Goal: Information Seeking & Learning: Learn about a topic

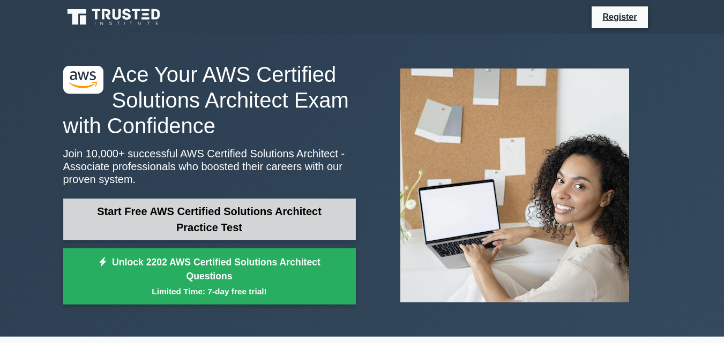
click at [247, 225] on link "Start Free AWS Certified Solutions Architect Practice Test" at bounding box center [209, 220] width 292 height 42
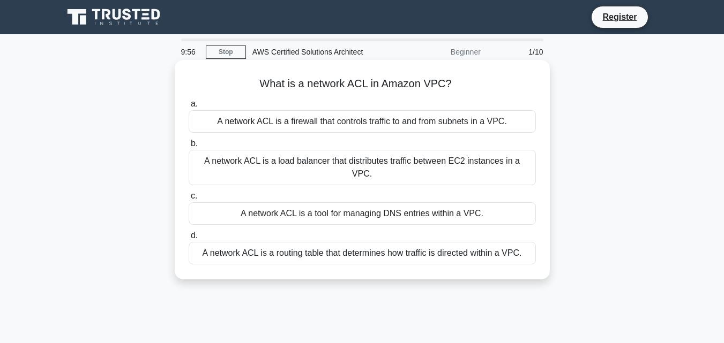
drag, startPoint x: 250, startPoint y: 78, endPoint x: 474, endPoint y: 78, distance: 223.9
click at [474, 78] on h5 "What is a network ACL in Amazon VPC? .spinner_0XTQ{transform-origin:center;anim…" at bounding box center [361, 84] width 349 height 14
click at [336, 125] on div "A network ACL is a firewall that controls traffic to and from subnets in a VPC." at bounding box center [362, 121] width 347 height 22
click at [189, 108] on input "a. A network ACL is a firewall that controls traffic to and from subnets in a V…" at bounding box center [189, 104] width 0 height 7
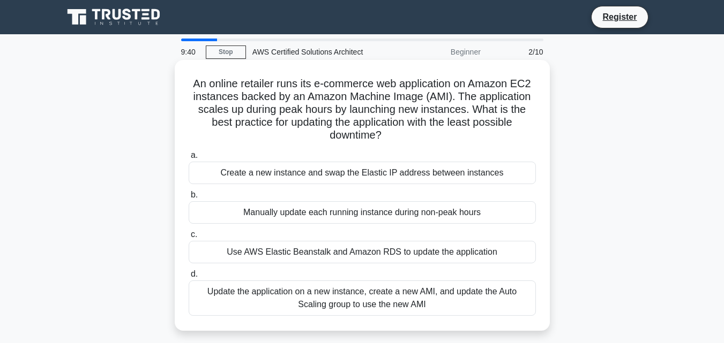
drag, startPoint x: 184, startPoint y: 85, endPoint x: 407, endPoint y: 139, distance: 229.1
click at [407, 139] on div "An online retailer runs its e-commerce web application on Amazon EC2 instances …" at bounding box center [362, 195] width 366 height 262
click at [250, 89] on h5 "An online retailer runs its e-commerce web application on Amazon EC2 instances …" at bounding box center [361, 109] width 349 height 65
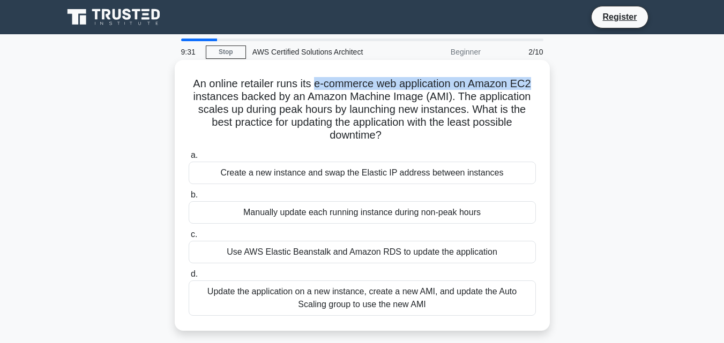
drag, startPoint x: 313, startPoint y: 81, endPoint x: 533, endPoint y: 89, distance: 219.7
click at [533, 89] on h5 "An online retailer runs its e-commerce web application on Amazon EC2 instances …" at bounding box center [361, 109] width 349 height 65
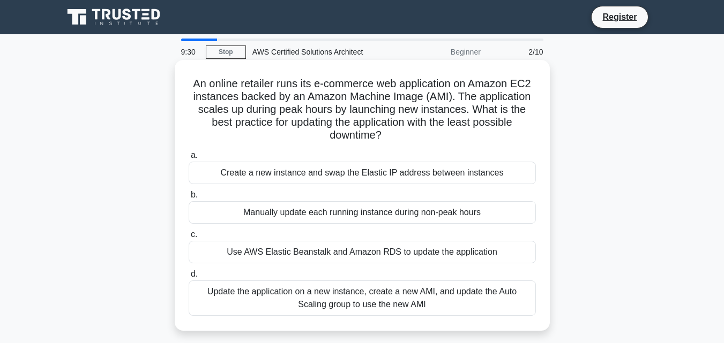
click at [364, 94] on h5 "An online retailer runs its e-commerce web application on Amazon EC2 instances …" at bounding box center [361, 109] width 349 height 65
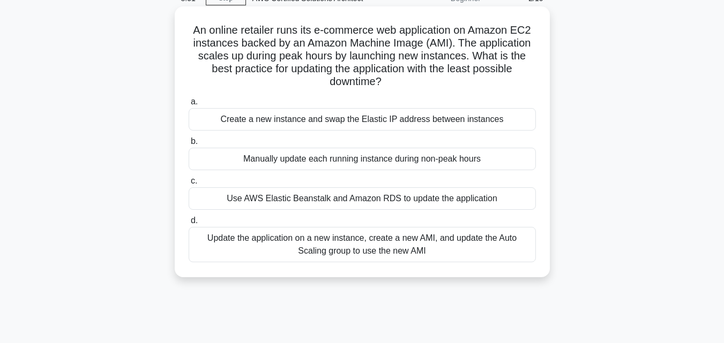
click at [267, 251] on div "Update the application on a new instance, create a new AMI, and update the Auto…" at bounding box center [362, 244] width 347 height 35
click at [189, 224] on input "d. Update the application on a new instance, create a new AMI, and update the A…" at bounding box center [189, 220] width 0 height 7
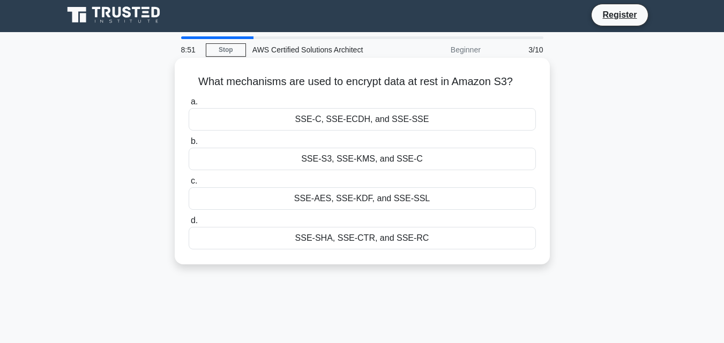
scroll to position [0, 0]
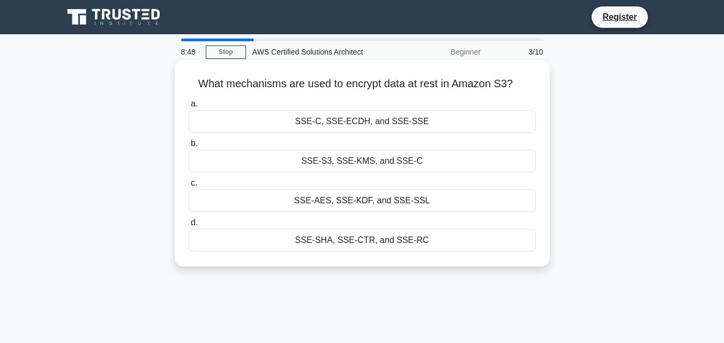
drag, startPoint x: 194, startPoint y: 85, endPoint x: 519, endPoint y: 92, distance: 325.7
click at [519, 92] on div "What mechanisms are used to encrypt data at rest in Amazon S3? .spinner_0XTQ{tr…" at bounding box center [362, 163] width 366 height 198
click at [523, 84] on icon ".spinner_0XTQ{transform-origin:center;animation:spinner_y6GP .75s linear infini…" at bounding box center [519, 84] width 13 height 13
click at [365, 204] on div "SSE-AES, SSE-KDF, and SSE-SSL" at bounding box center [362, 201] width 347 height 22
click at [189, 187] on input "c. SSE-AES, SSE-KDF, and SSE-SSL" at bounding box center [189, 183] width 0 height 7
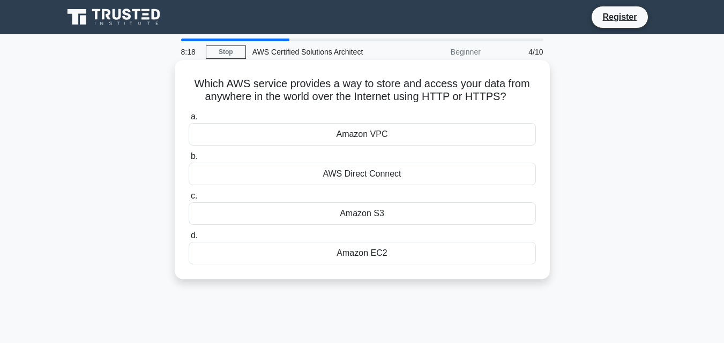
click at [375, 212] on div "Amazon S3" at bounding box center [362, 213] width 347 height 22
click at [189, 200] on input "c. Amazon S3" at bounding box center [189, 196] width 0 height 7
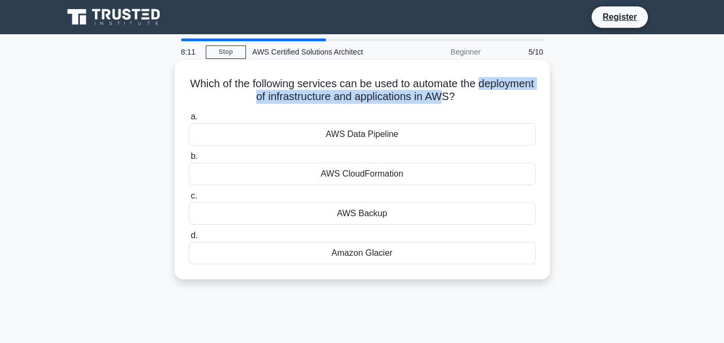
drag, startPoint x: 219, startPoint y: 100, endPoint x: 483, endPoint y: 103, distance: 264.6
click at [478, 106] on div "Which of the following services can be used to automate the deployment of infra…" at bounding box center [362, 169] width 366 height 211
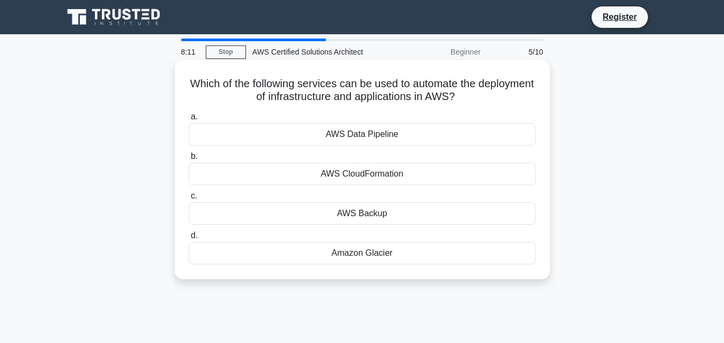
click at [468, 95] on icon ".spinner_0XTQ{transform-origin:center;animation:spinner_y6GP .75s linear infini…" at bounding box center [461, 97] width 13 height 13
click at [371, 135] on div "AWS Data Pipeline" at bounding box center [362, 134] width 347 height 22
click at [189, 120] on input "a. AWS Data Pipeline" at bounding box center [189, 117] width 0 height 7
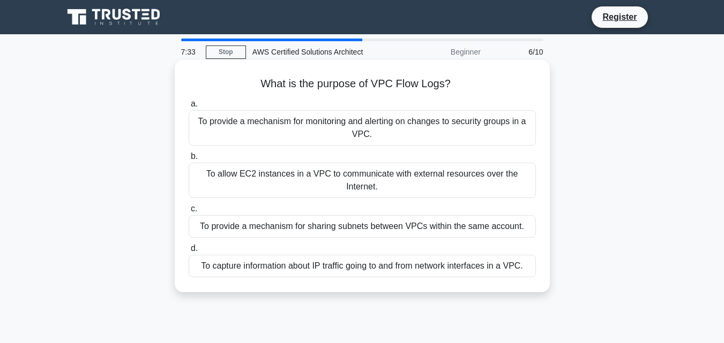
scroll to position [54, 0]
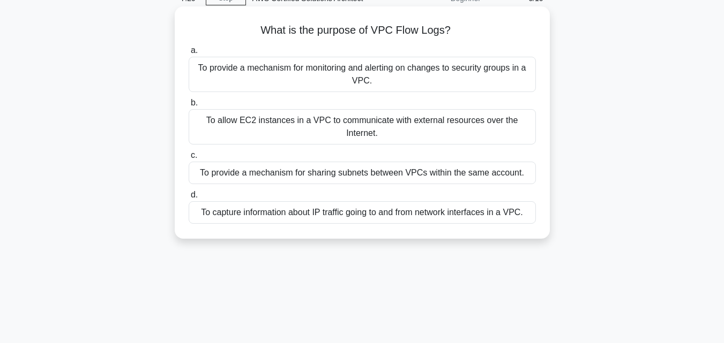
click at [334, 212] on div "To capture information about IP traffic going to and from network interfaces in…" at bounding box center [362, 212] width 347 height 22
click at [189, 199] on input "d. To capture information about IP traffic going to and from network interfaces…" at bounding box center [189, 195] width 0 height 7
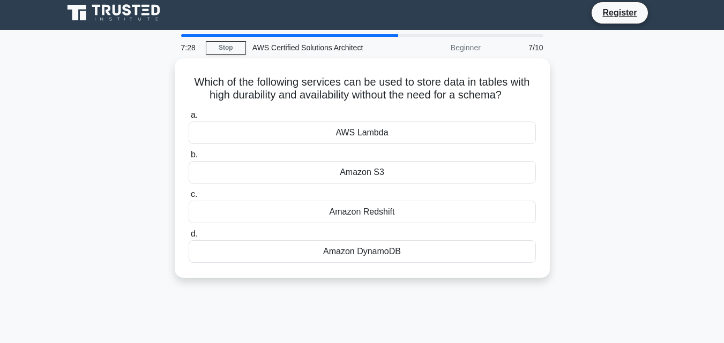
scroll to position [0, 0]
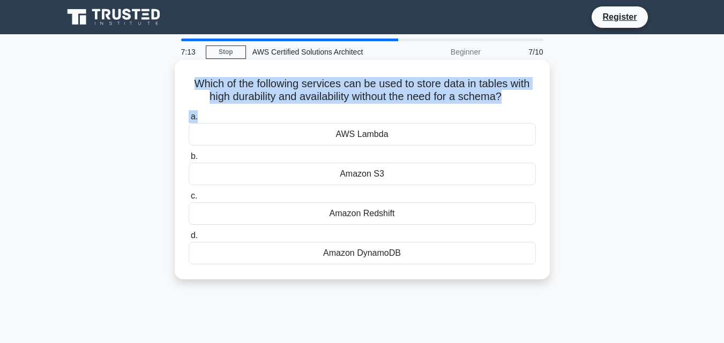
drag, startPoint x: 187, startPoint y: 82, endPoint x: 473, endPoint y: 111, distance: 286.9
click at [473, 111] on div "Which of the following services can be used to store data in tables with high d…" at bounding box center [362, 169] width 366 height 211
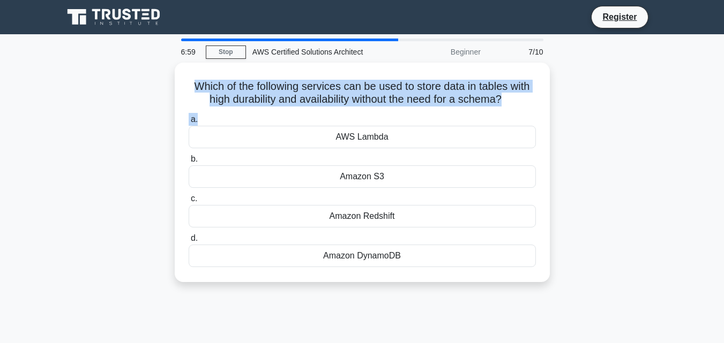
click at [586, 100] on div "Which of the following services can be used to store data in tables with high d…" at bounding box center [362, 179] width 611 height 232
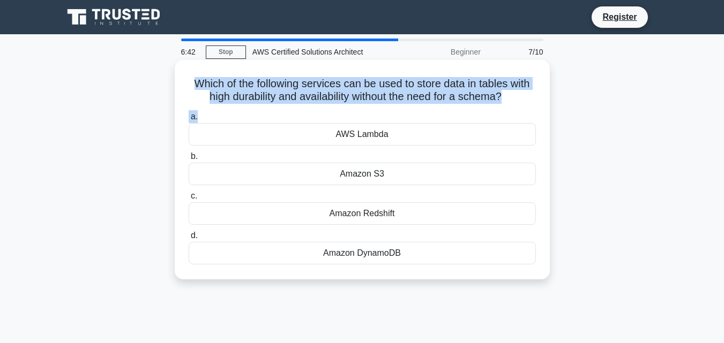
drag, startPoint x: 190, startPoint y: 80, endPoint x: 521, endPoint y: 111, distance: 333.0
click at [521, 111] on div "Which of the following services can be used to store data in tables with high d…" at bounding box center [362, 169] width 366 height 211
click at [512, 102] on icon at bounding box center [505, 95] width 13 height 12
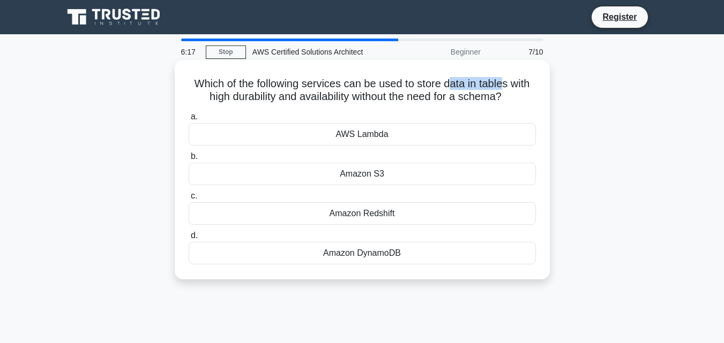
drag, startPoint x: 450, startPoint y: 82, endPoint x: 508, endPoint y: 84, distance: 57.3
click at [508, 84] on h5 "Which of the following services can be used to store data in tables with high d…" at bounding box center [361, 90] width 349 height 27
click at [417, 103] on h5 "Which of the following services can be used to store data in tables with high d…" at bounding box center [361, 90] width 349 height 27
click at [380, 175] on div "Amazon S3" at bounding box center [362, 174] width 347 height 22
click at [189, 160] on input "b. Amazon S3" at bounding box center [189, 156] width 0 height 7
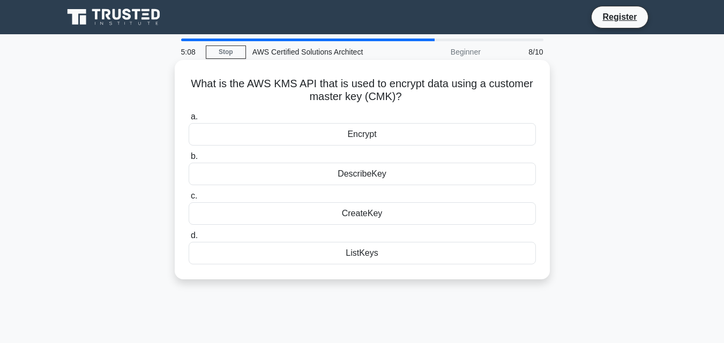
click at [406, 137] on div "Encrypt" at bounding box center [362, 134] width 347 height 22
click at [189, 120] on input "a. Encrypt" at bounding box center [189, 117] width 0 height 7
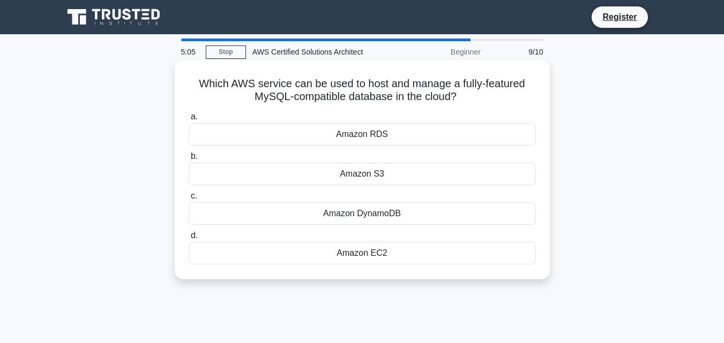
drag, startPoint x: 202, startPoint y: 82, endPoint x: 497, endPoint y: 106, distance: 295.5
click at [497, 106] on div "Which AWS service can be used to host and manage a fully-featured MySQL-compati…" at bounding box center [362, 169] width 366 height 211
drag, startPoint x: 188, startPoint y: 82, endPoint x: 509, endPoint y: 103, distance: 322.0
click at [509, 103] on h5 "Which AWS service can be used to host and manage a fully-featured MySQL-compati…" at bounding box center [361, 90] width 349 height 27
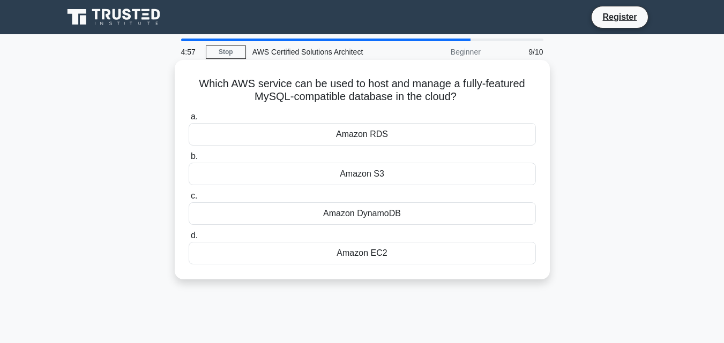
click at [472, 99] on h5 "Which AWS service can be used to host and manage a fully-featured MySQL-compati…" at bounding box center [361, 90] width 349 height 27
click at [388, 255] on div "Amazon EC2" at bounding box center [362, 253] width 347 height 22
click at [189, 239] on input "d. Amazon EC2" at bounding box center [189, 235] width 0 height 7
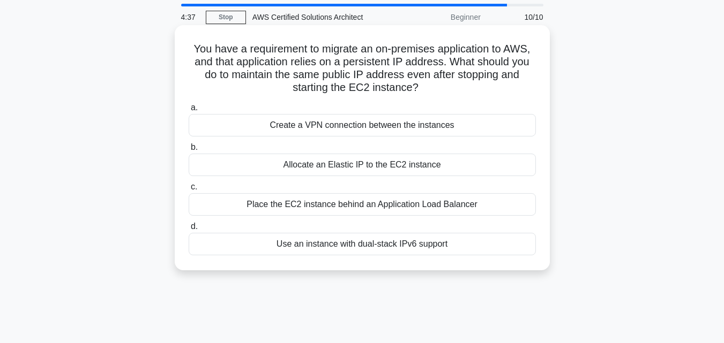
scroll to position [54, 0]
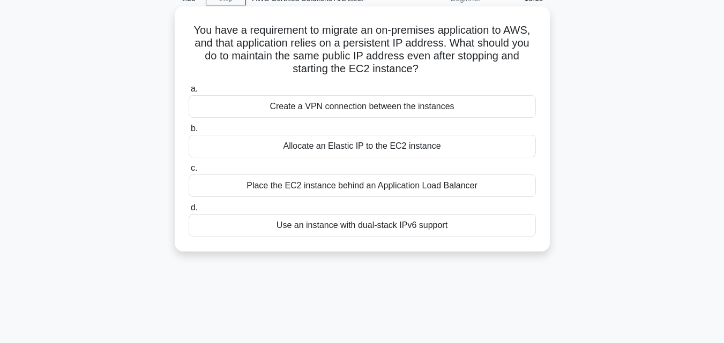
click at [431, 146] on div "Allocate an Elastic IP to the EC2 instance" at bounding box center [362, 146] width 347 height 22
click at [189, 132] on input "b. Allocate an Elastic IP to the EC2 instance" at bounding box center [189, 128] width 0 height 7
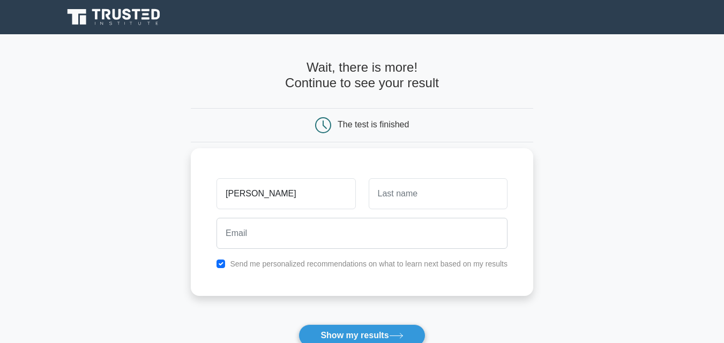
type input "[PERSON_NAME]"
click at [413, 190] on input "text" at bounding box center [437, 193] width 139 height 31
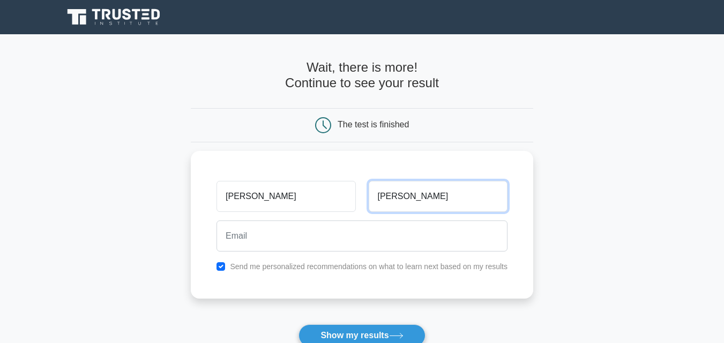
type input "[PERSON_NAME]"
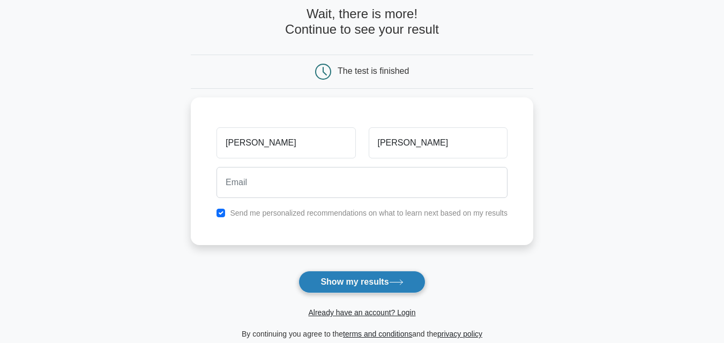
click at [357, 276] on button "Show my results" at bounding box center [361, 282] width 126 height 22
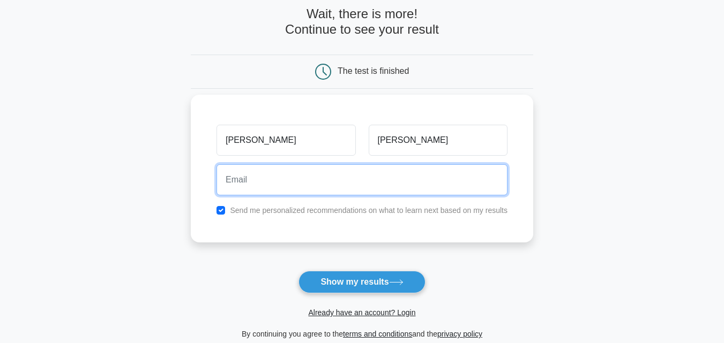
click at [334, 179] on input "email" at bounding box center [361, 179] width 291 height 31
type input "[EMAIL_ADDRESS][DOMAIN_NAME]"
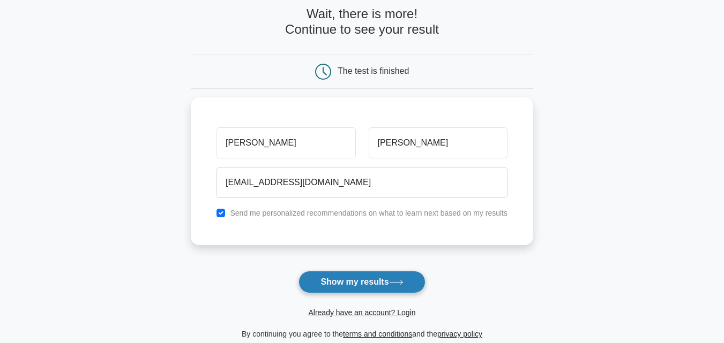
click at [346, 287] on button "Show my results" at bounding box center [361, 282] width 126 height 22
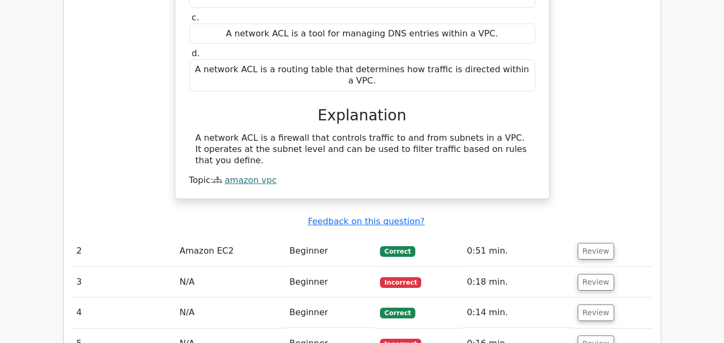
scroll to position [1018, 0]
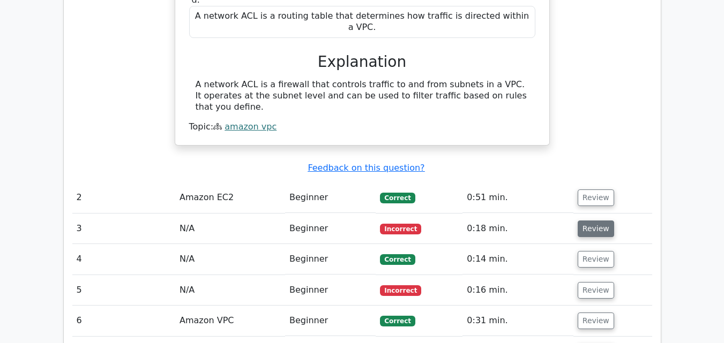
click at [584, 221] on button "Review" at bounding box center [595, 229] width 36 height 17
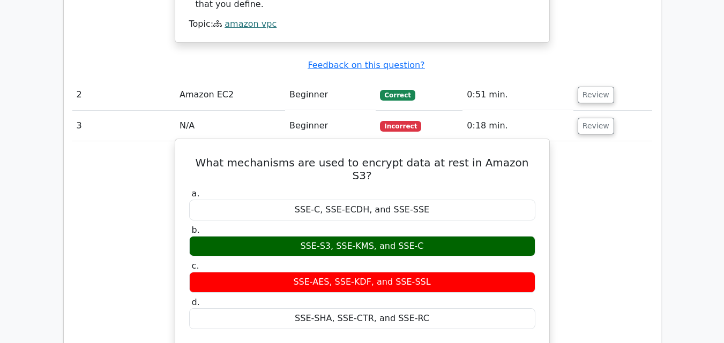
scroll to position [1125, 0]
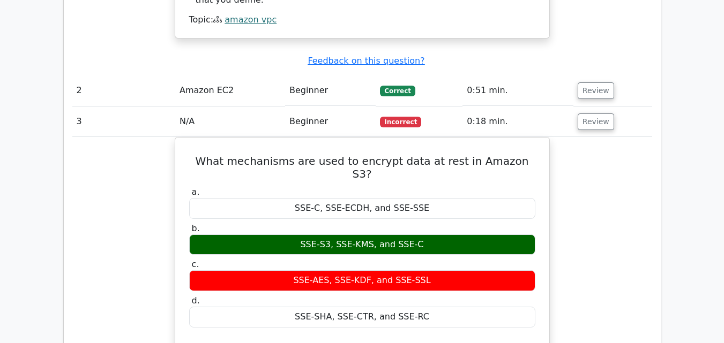
click at [651, 170] on div "What mechanisms are used to encrypt data at rest in Amazon S3? a. SSE-C, [GEOGR…" at bounding box center [361, 341] width 579 height 408
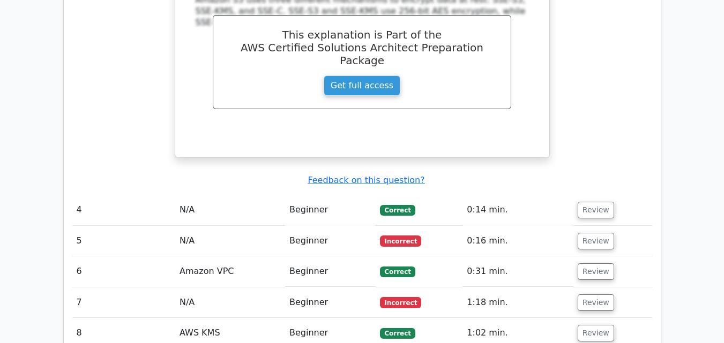
scroll to position [1500, 0]
click at [582, 232] on button "Review" at bounding box center [595, 240] width 36 height 17
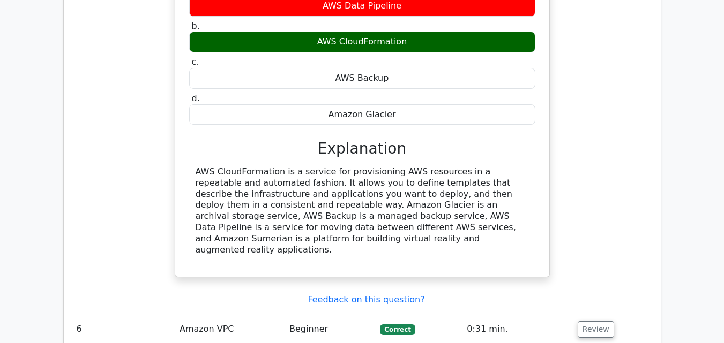
scroll to position [1982, 0]
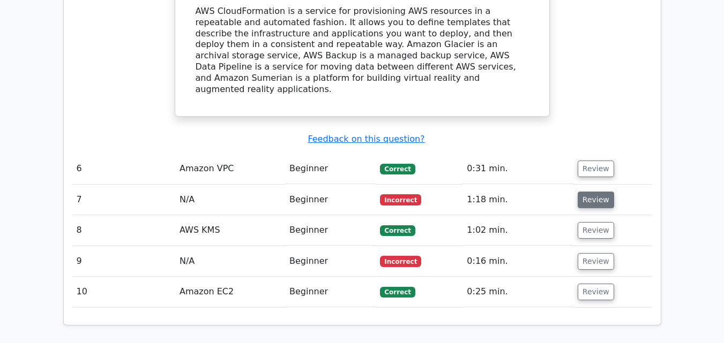
click at [586, 192] on button "Review" at bounding box center [595, 200] width 36 height 17
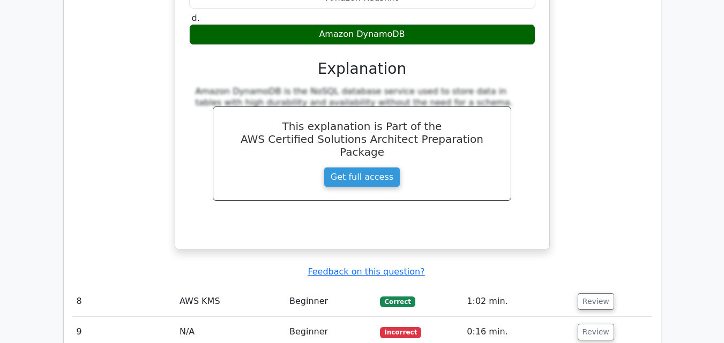
scroll to position [2356, 0]
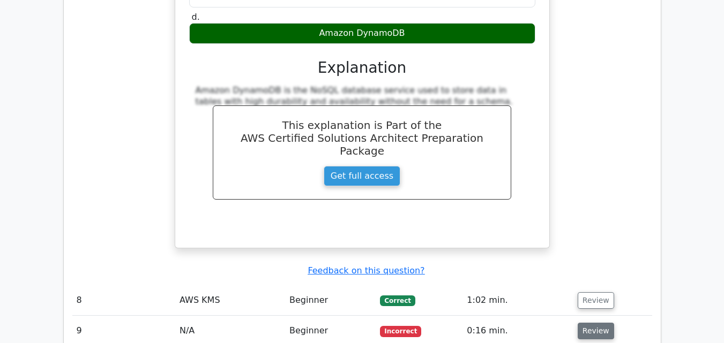
click at [591, 323] on button "Review" at bounding box center [595, 331] width 36 height 17
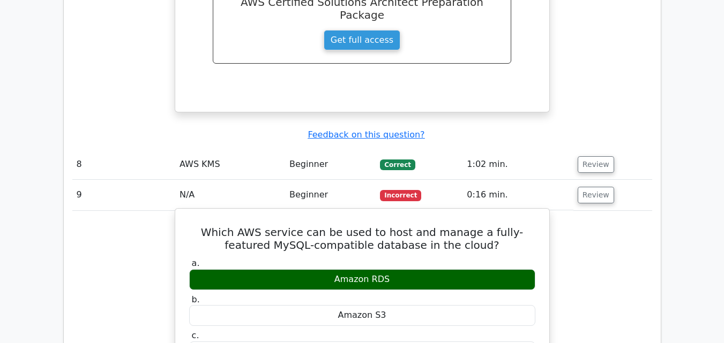
scroll to position [2517, 0]
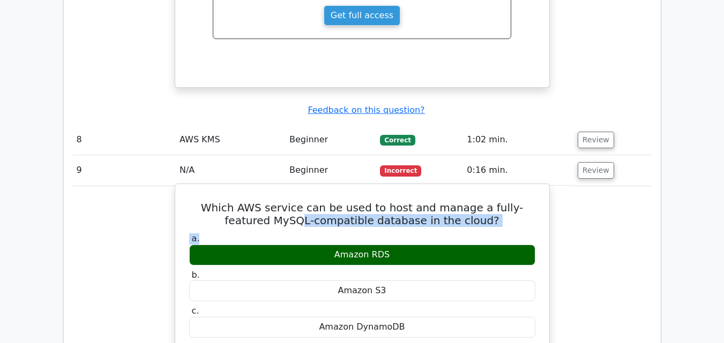
drag, startPoint x: 287, startPoint y: 109, endPoint x: 410, endPoint y: 124, distance: 123.6
click at [410, 233] on label "a. Amazon RDS" at bounding box center [362, 249] width 346 height 32
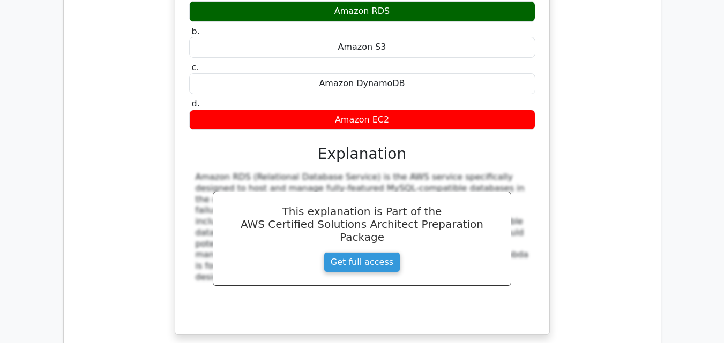
scroll to position [2624, 0]
